Goal: Transaction & Acquisition: Book appointment/travel/reservation

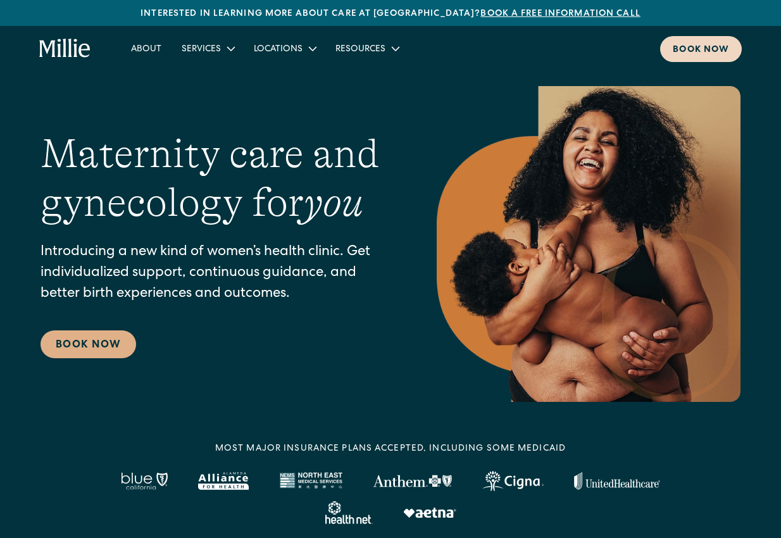
click at [698, 57] on link "Book now" at bounding box center [701, 49] width 82 height 26
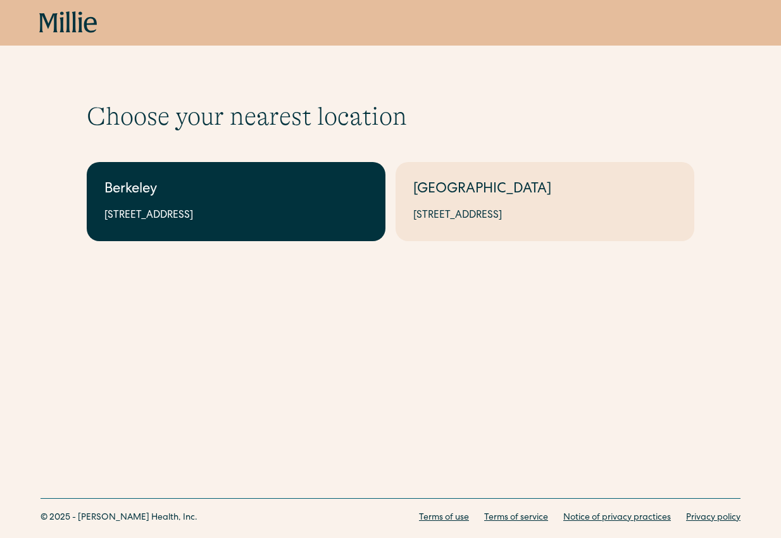
click at [227, 190] on div "Berkeley" at bounding box center [235, 190] width 263 height 21
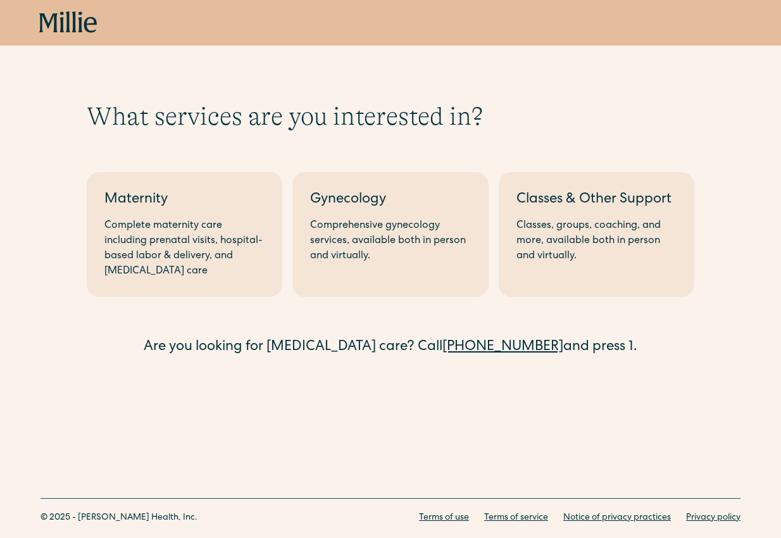
click at [227, 190] on div "Maternity" at bounding box center [184, 200] width 160 height 21
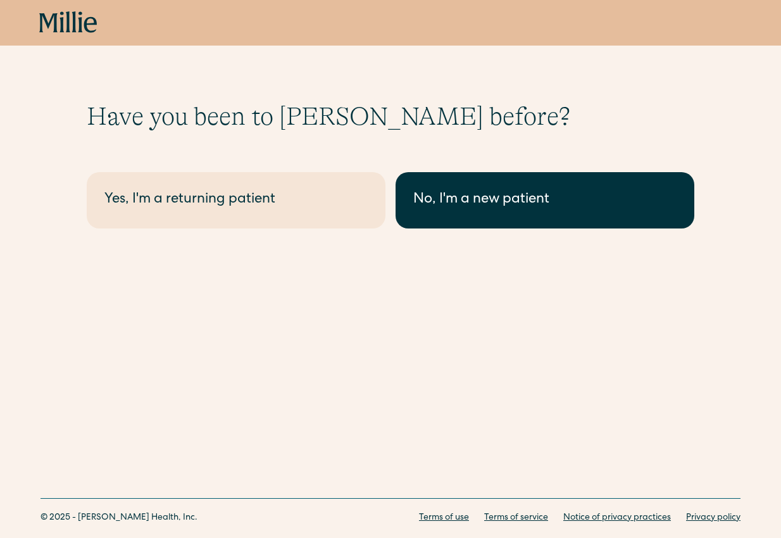
click at [502, 216] on link "No, I'm a new patient" at bounding box center [545, 200] width 299 height 56
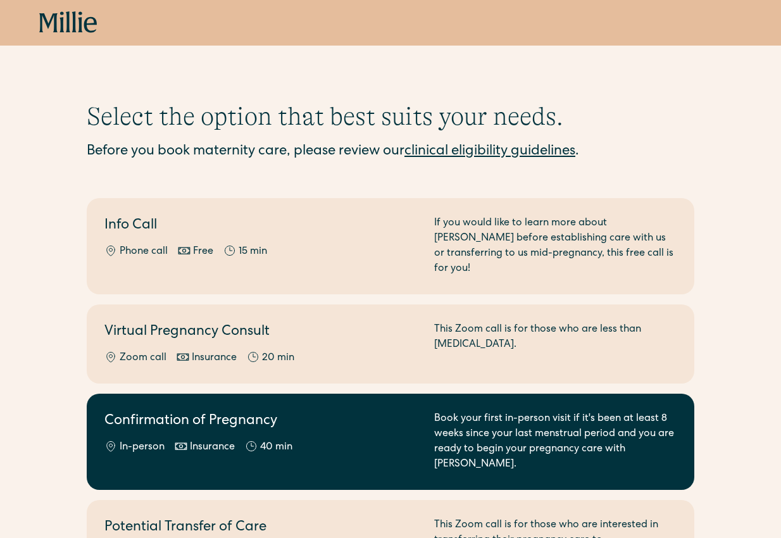
click at [482, 424] on div "Book your first in-person visit if it's been at least 8 weeks since your last m…" at bounding box center [555, 441] width 242 height 61
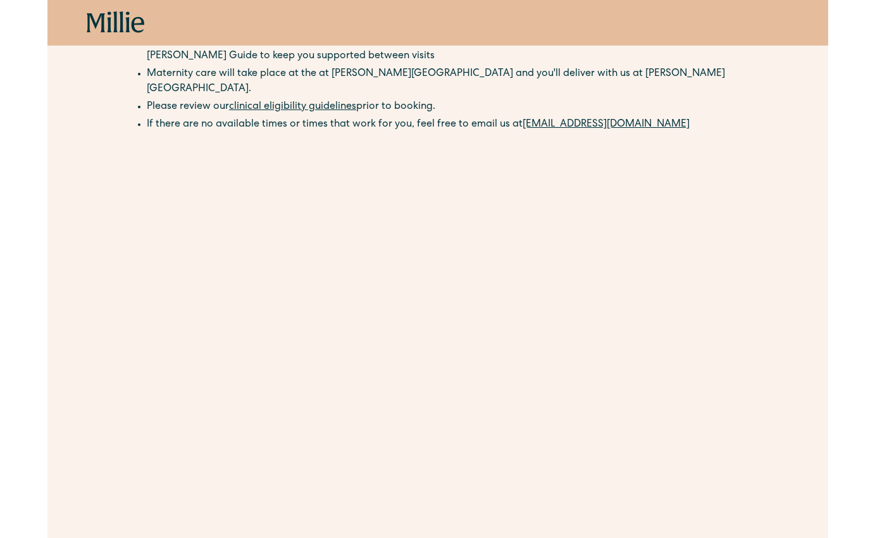
scroll to position [284, 0]
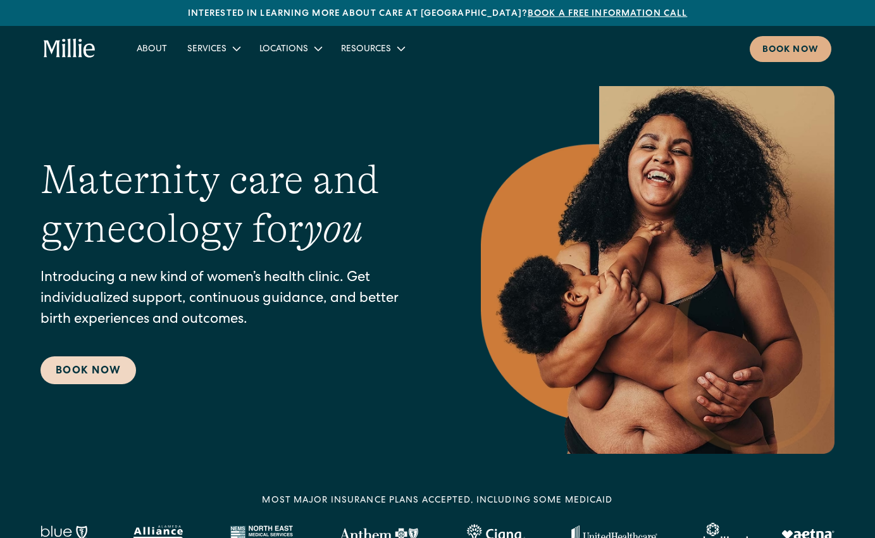
click at [88, 379] on link "Book Now" at bounding box center [89, 370] width 96 height 28
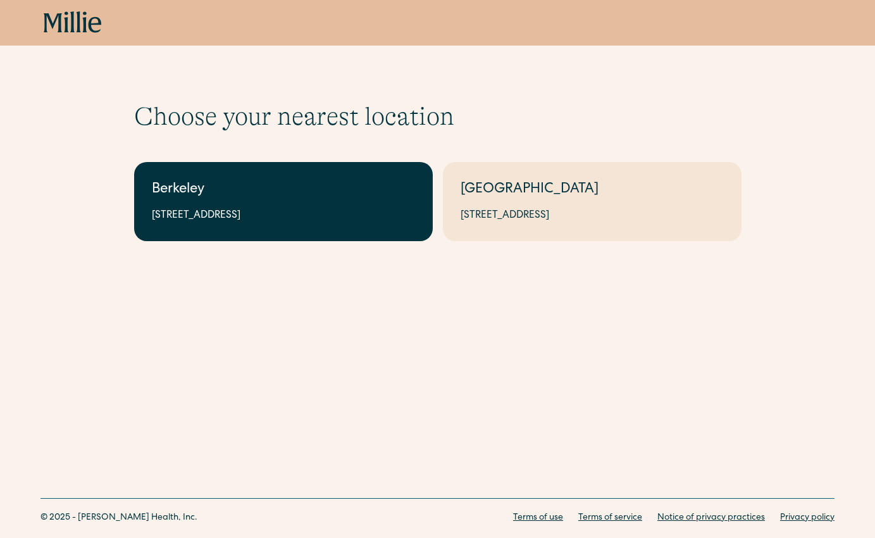
click at [305, 215] on div "2999 Regent St, Suite 524, Berkeley, CA 94705" at bounding box center [283, 215] width 263 height 15
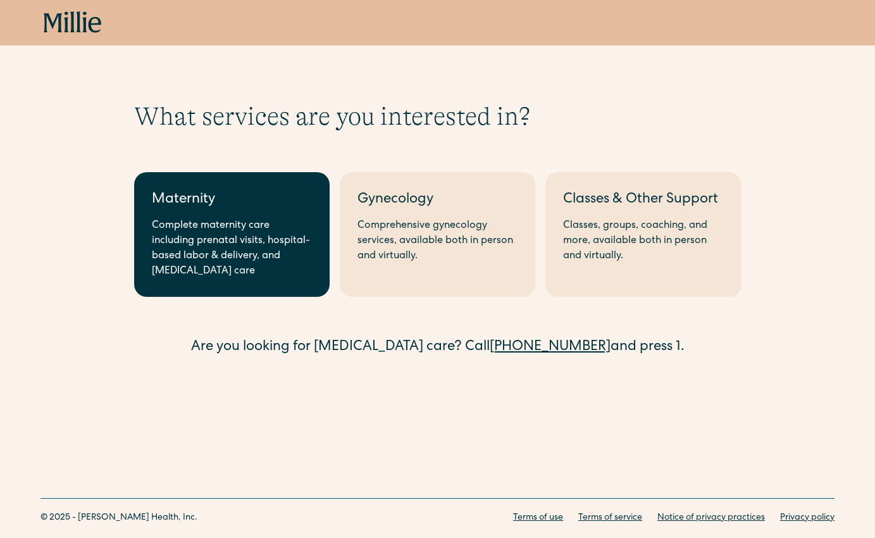
click at [224, 241] on div "Complete maternity care including prenatal visits, hospital-based labor & deliv…" at bounding box center [232, 248] width 160 height 61
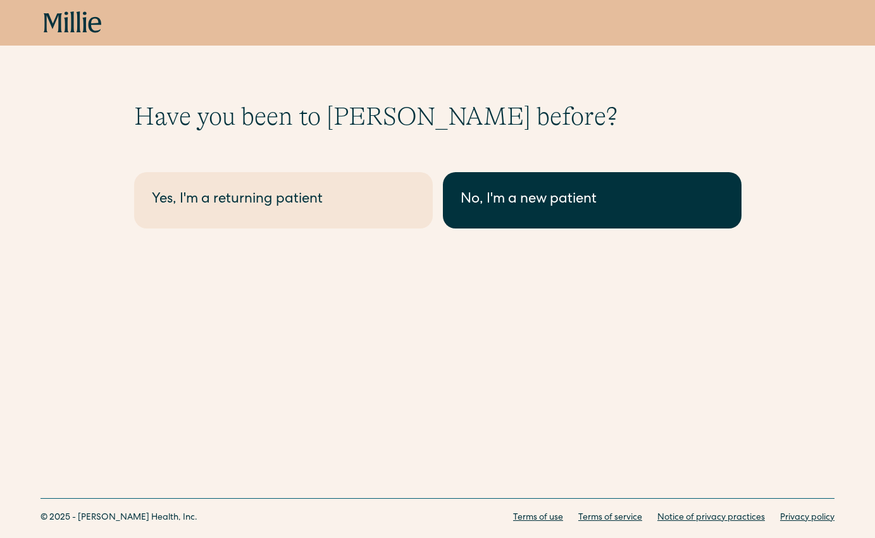
click at [534, 199] on div "No, I'm a new patient" at bounding box center [592, 200] width 263 height 21
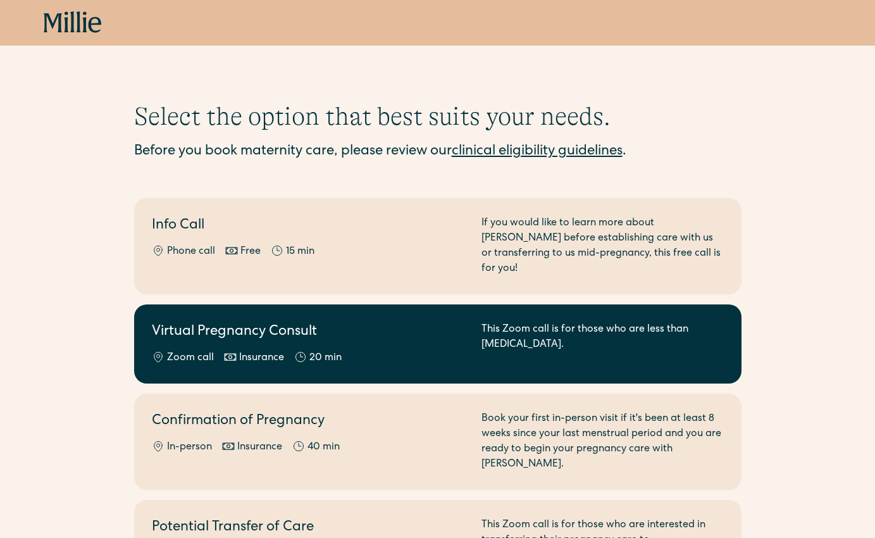
click at [434, 351] on div "Zoom call Insurance 20 min" at bounding box center [309, 358] width 315 height 15
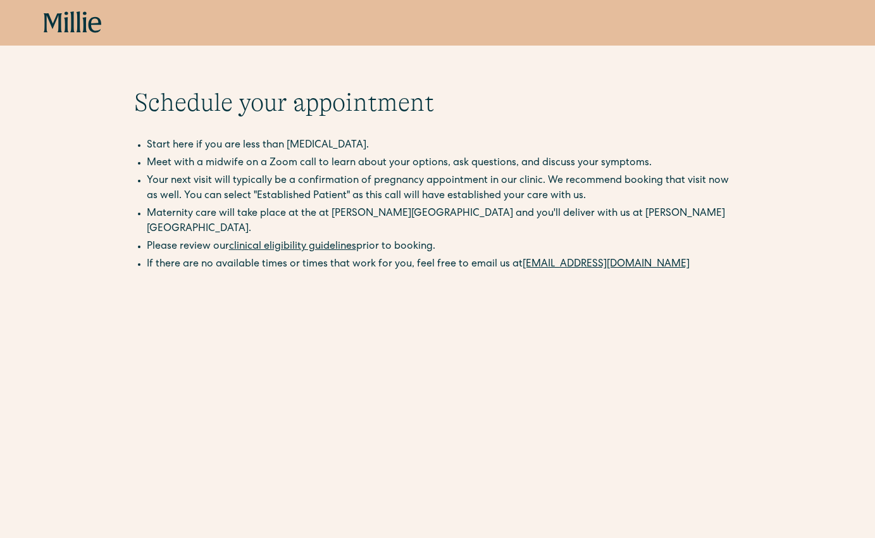
scroll to position [34, 0]
